Goal: Task Accomplishment & Management: Manage account settings

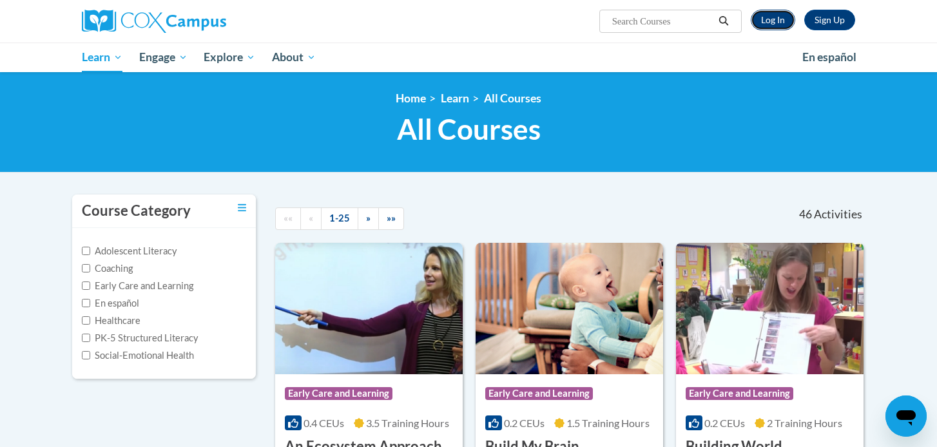
click at [779, 23] on link "Log In" at bounding box center [773, 20] width 44 height 21
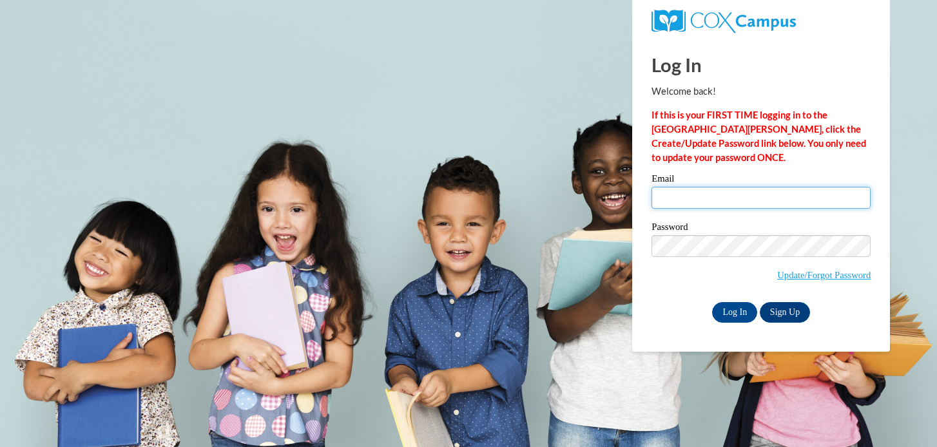
click at [667, 204] on input "Email" at bounding box center [761, 198] width 219 height 22
type input "gsheskey@waukesha.k12.wi.us"
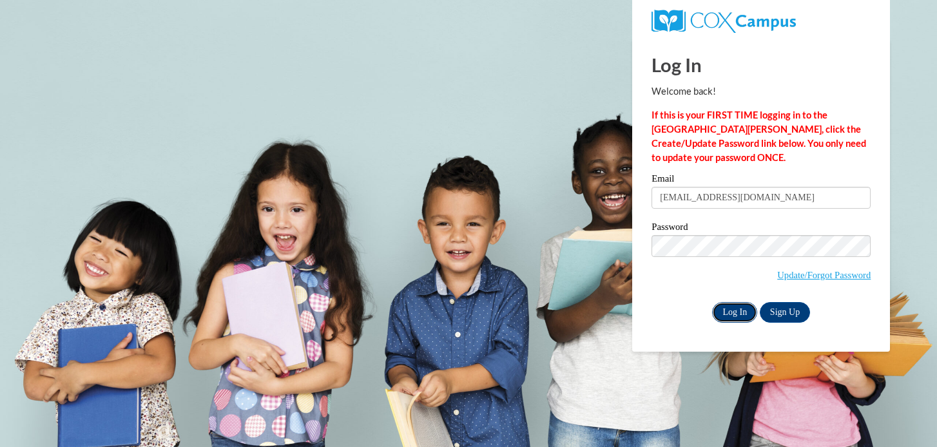
click at [737, 302] on input "Log In" at bounding box center [734, 312] width 45 height 21
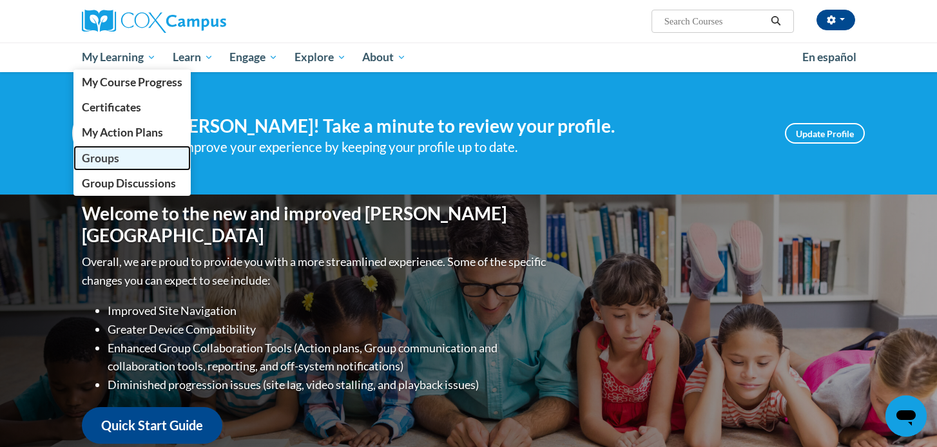
click at [146, 159] on link "Groups" at bounding box center [131, 158] width 117 height 25
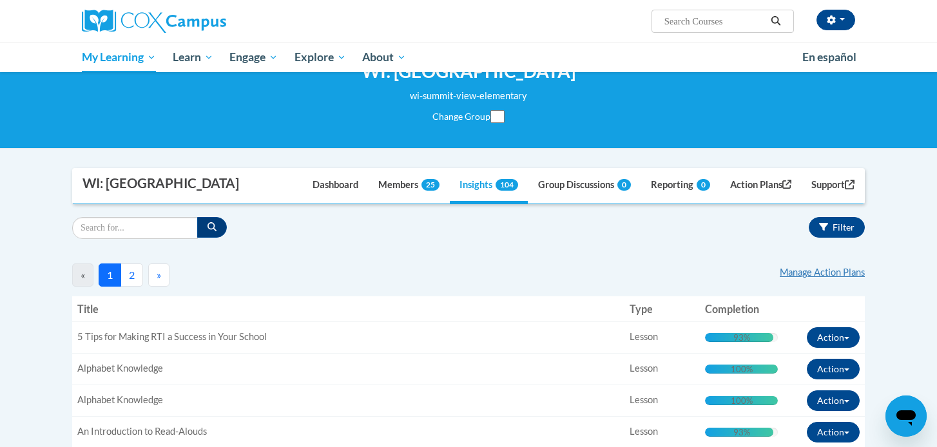
scroll to position [18, 0]
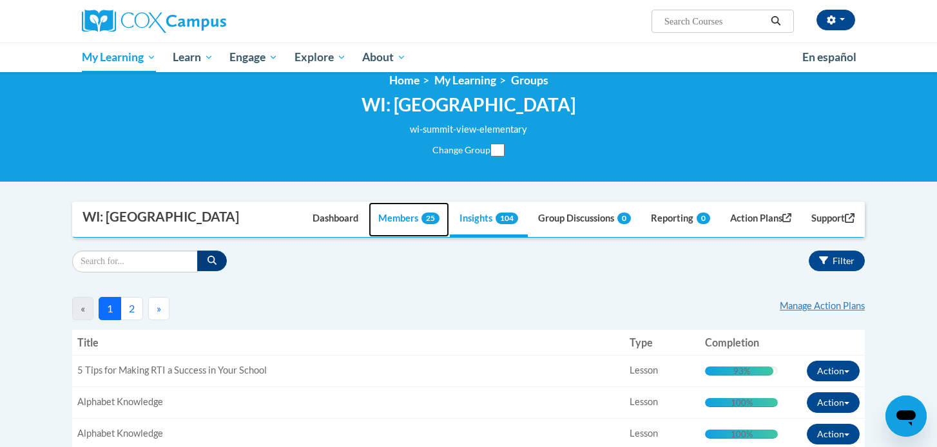
click at [404, 217] on link "Members 25" at bounding box center [409, 219] width 81 height 35
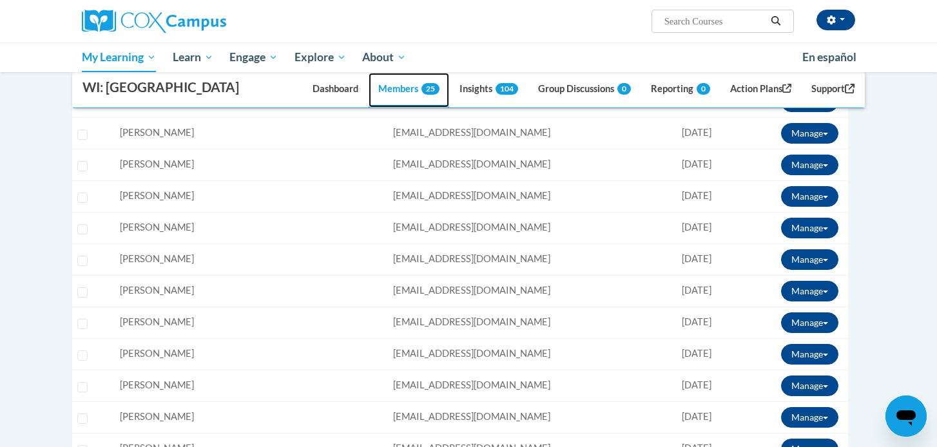
scroll to position [429, 0]
